Goal: Obtain resource: Download file/media

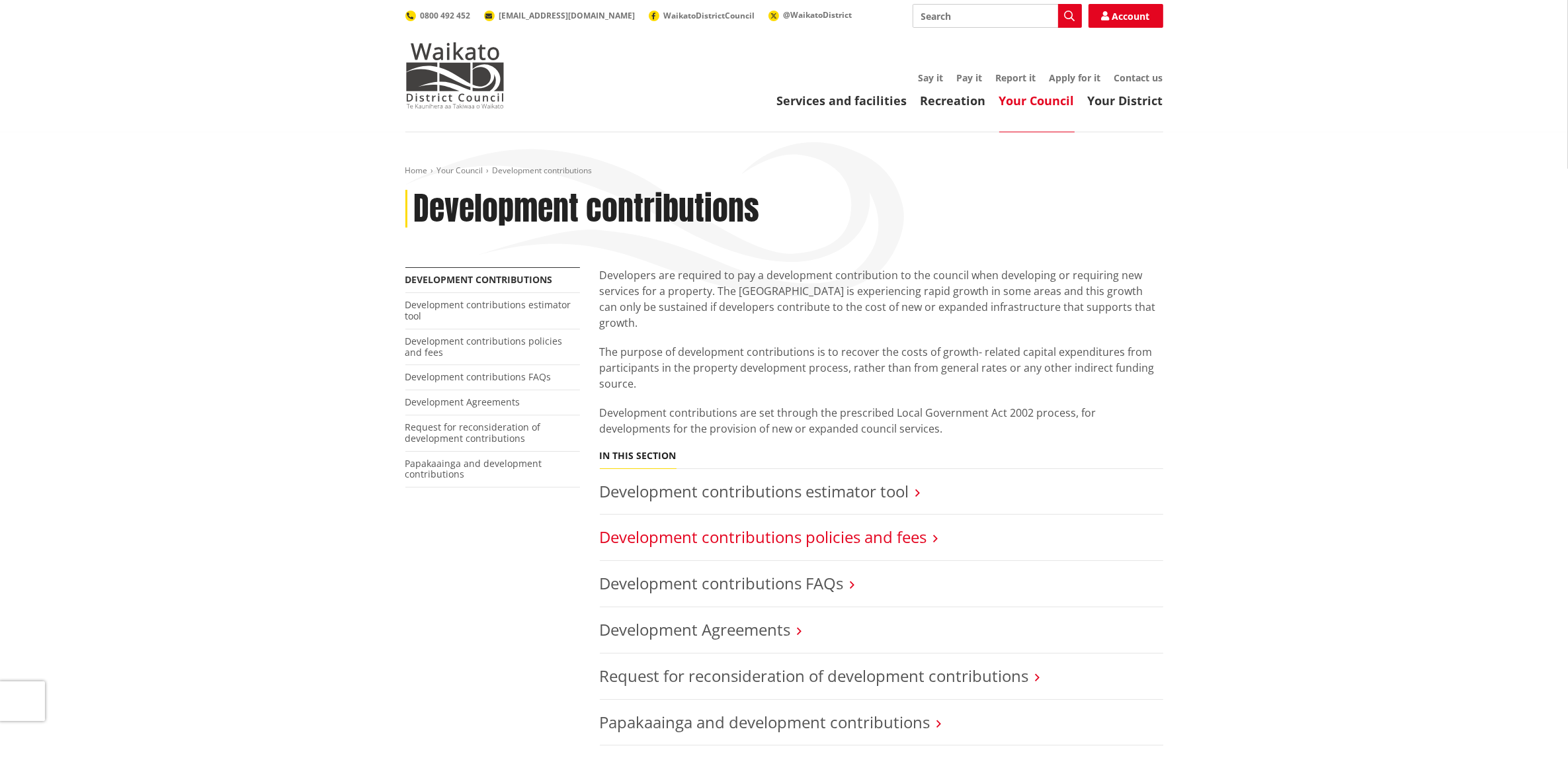
click at [909, 526] on link "Development contributions policies and fees" at bounding box center [763, 536] width 328 height 21
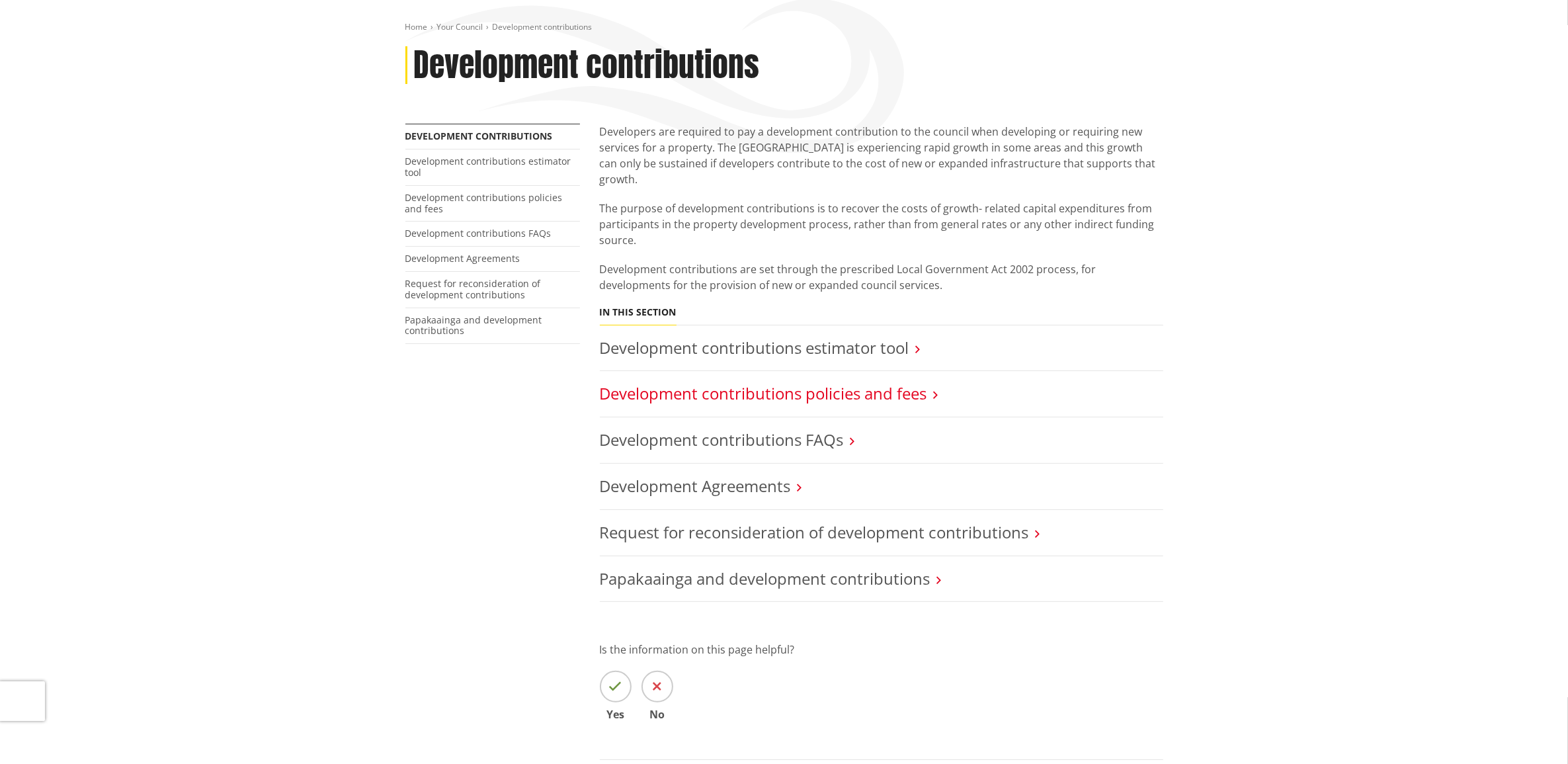
scroll to position [165, 0]
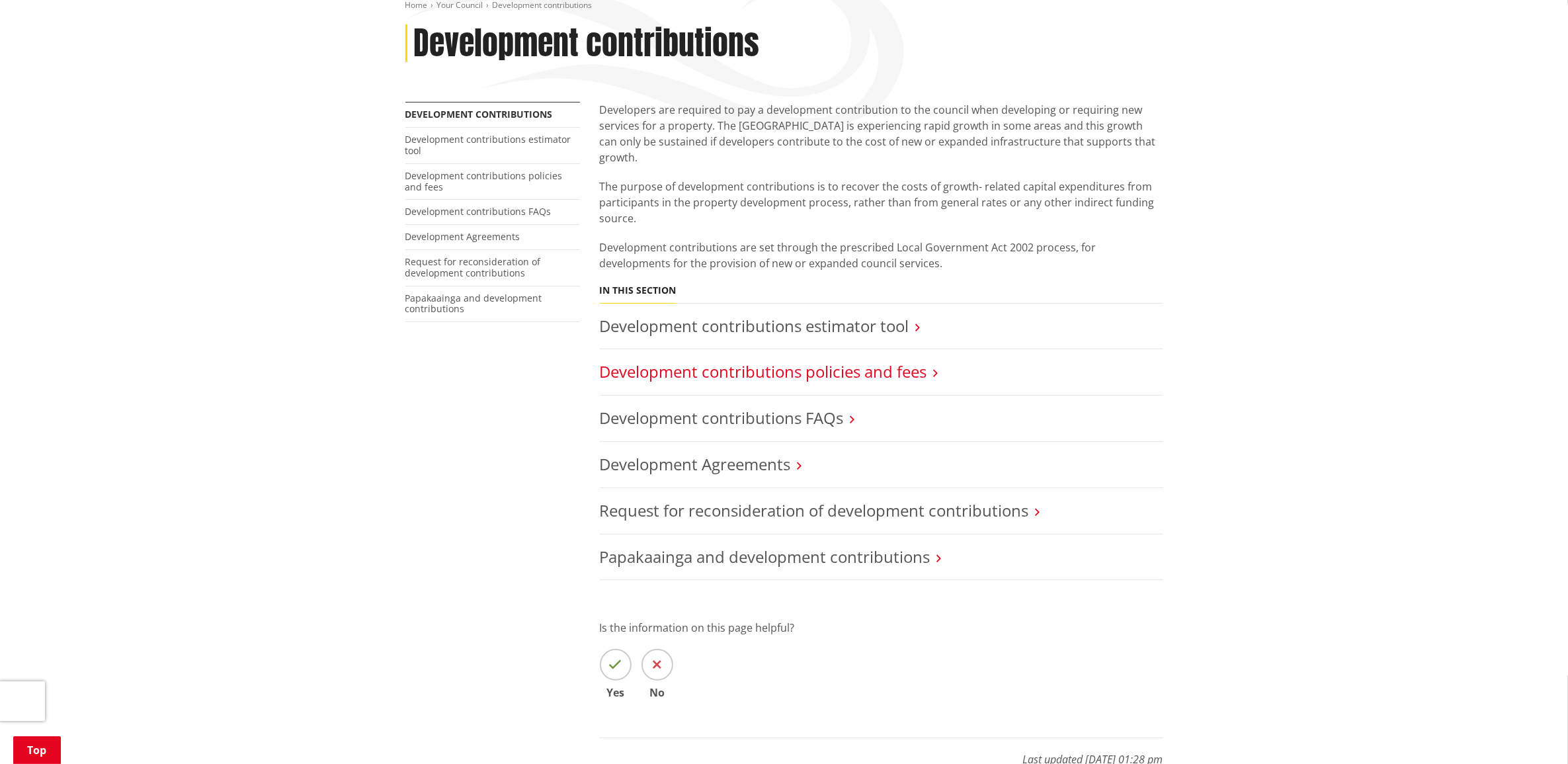
click at [904, 361] on link "Development contributions policies and fees" at bounding box center [763, 371] width 328 height 21
click at [893, 361] on link "Development contributions policies and fees" at bounding box center [763, 371] width 328 height 21
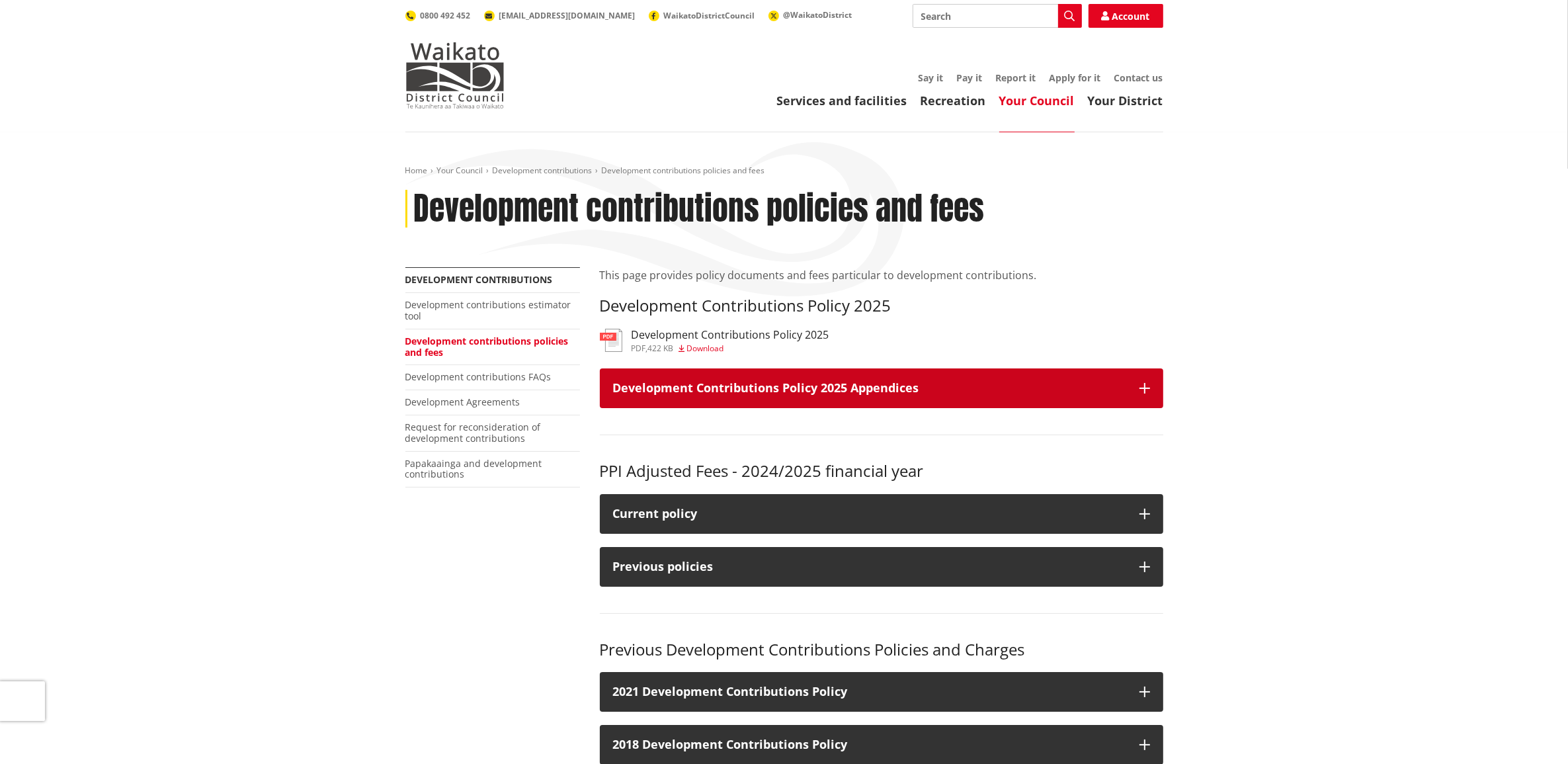
click at [1124, 381] on button "Development Contributions Policy 2025 Appendices" at bounding box center [881, 388] width 563 height 39
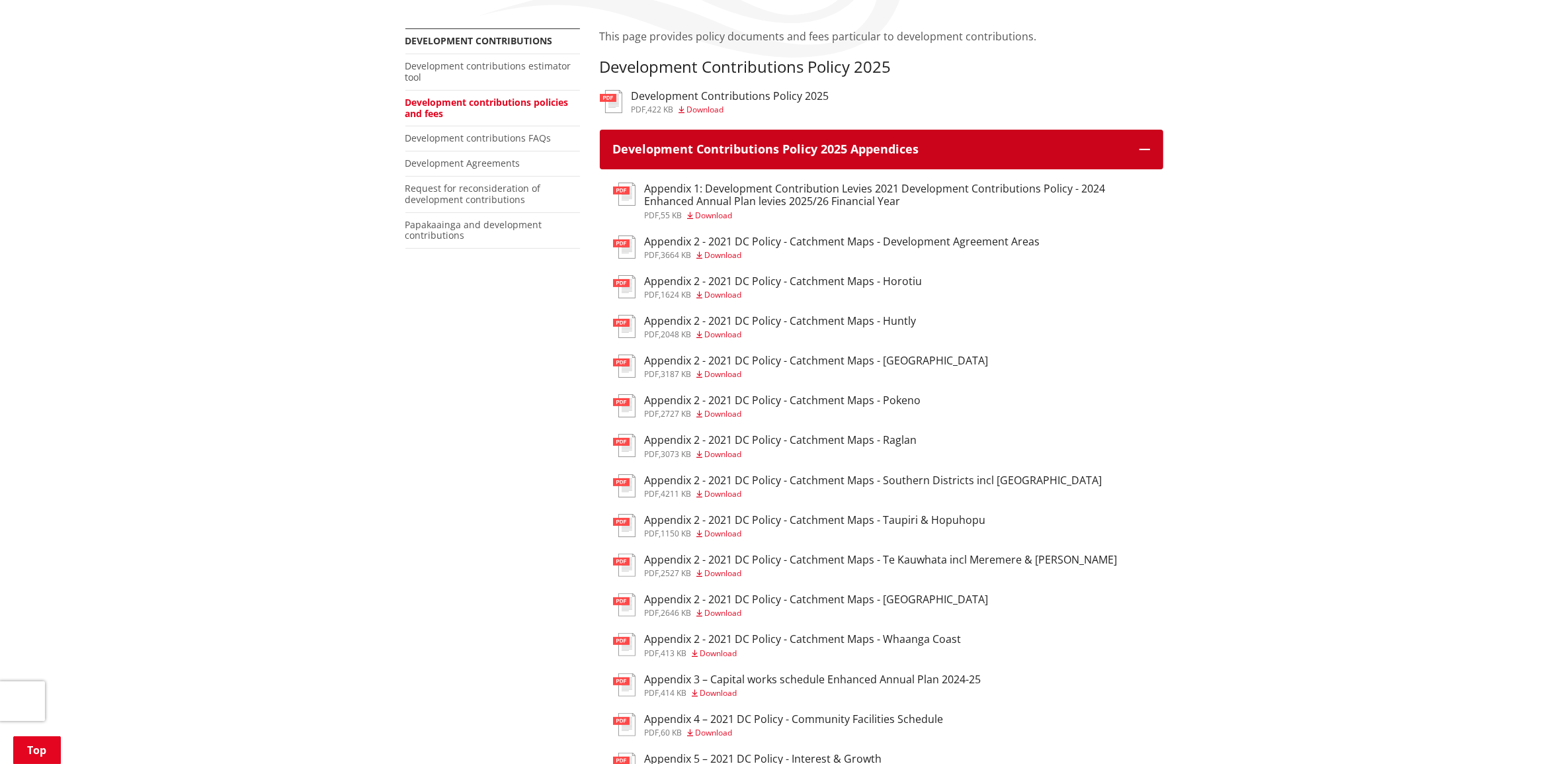
scroll to position [248, 0]
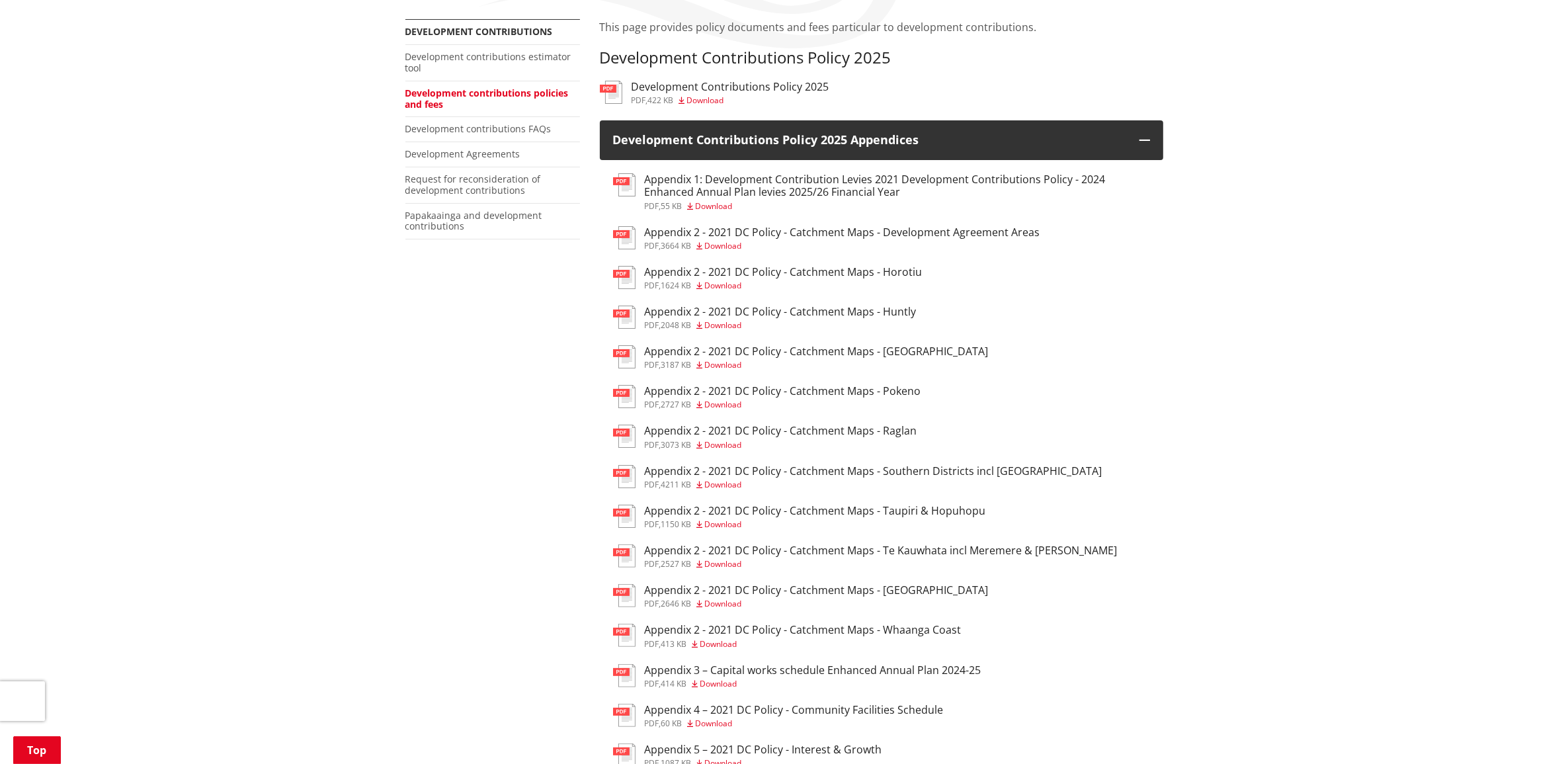
click at [805, 471] on h3 "Appendix 2 - 2021 DC Policy - Catchment Maps - Southern Districts incl [GEOGRAP…" at bounding box center [873, 471] width 458 height 12
